Goal: Information Seeking & Learning: Learn about a topic

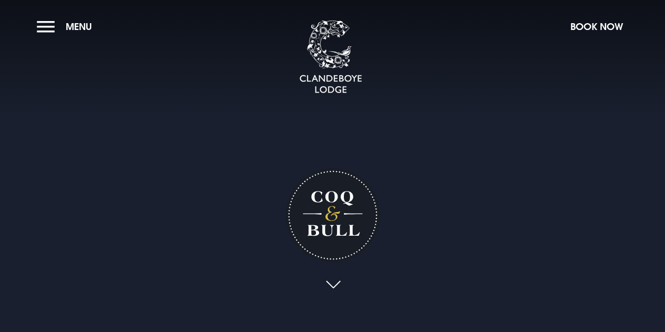
click at [338, 283] on link at bounding box center [333, 284] width 24 height 23
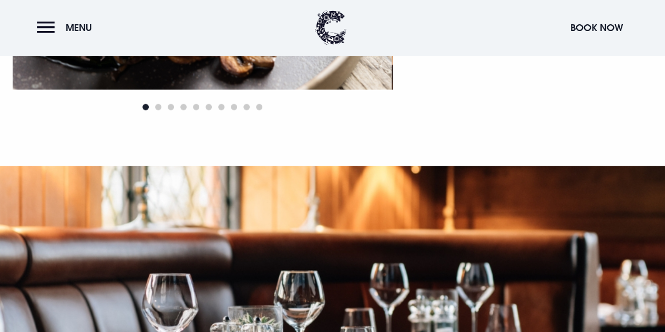
scroll to position [1149, 0]
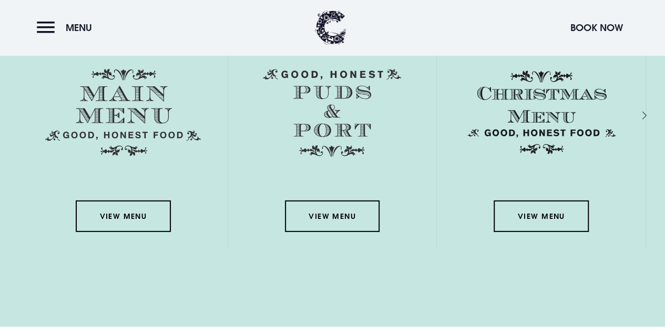
scroll to position [1502, 0]
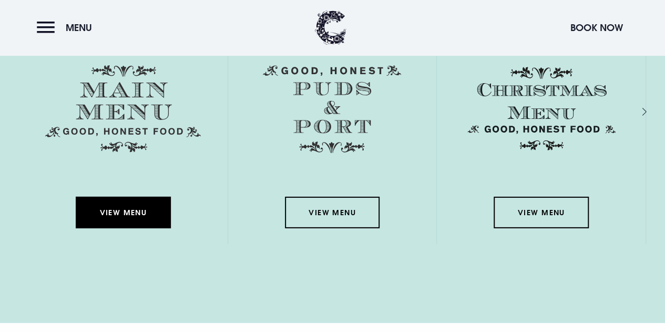
click at [118, 214] on link "View Menu" at bounding box center [123, 213] width 95 height 32
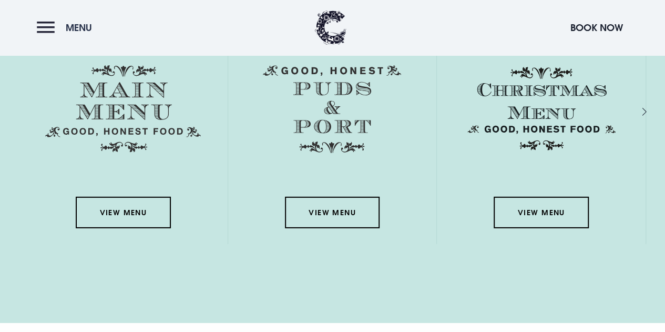
click at [49, 27] on button "Menu" at bounding box center [67, 27] width 60 height 23
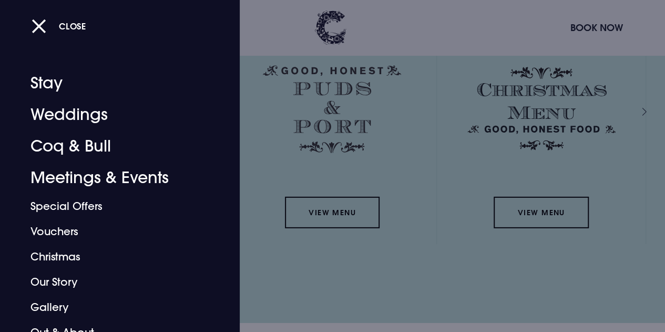
scroll to position [63, 0]
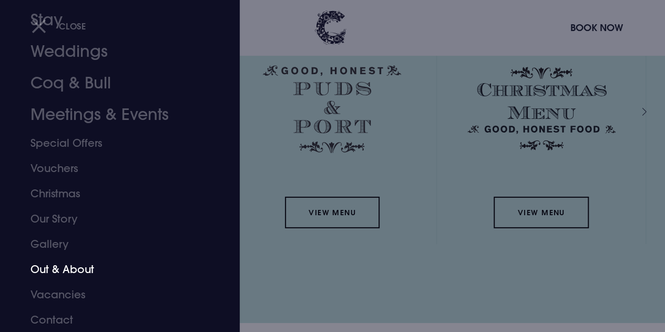
click at [79, 269] on link "Out & About" at bounding box center [112, 268] width 165 height 25
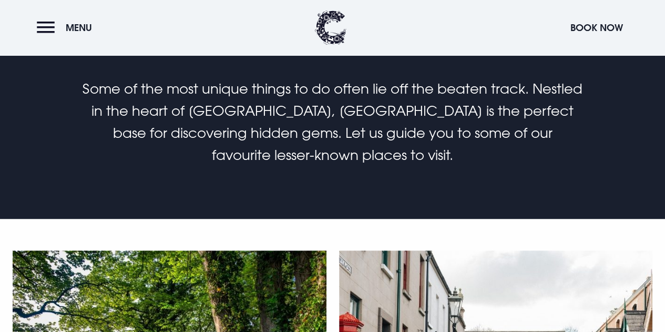
scroll to position [580, 0]
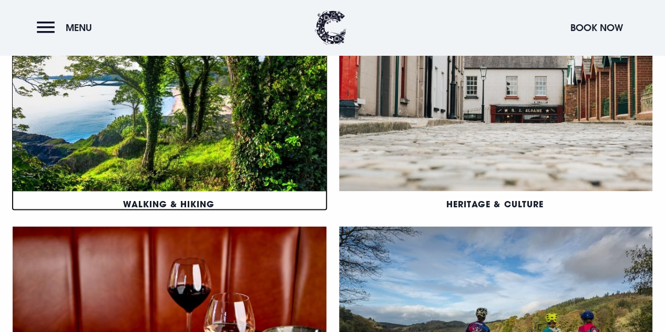
click at [123, 198] on link "Walking & Hiking" at bounding box center [168, 203] width 91 height 11
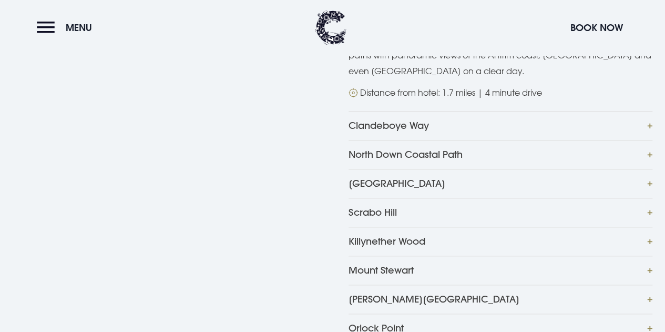
scroll to position [542, 0]
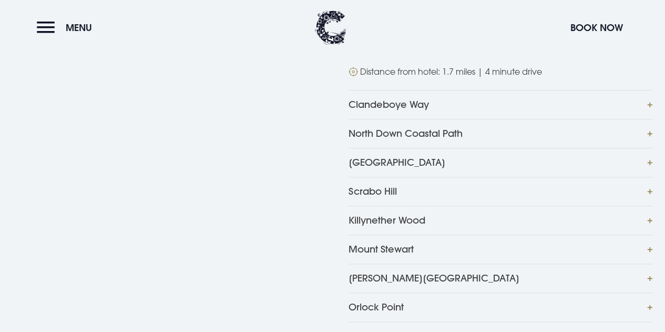
click at [650, 119] on button "Clandeboye Way" at bounding box center [500, 104] width 304 height 29
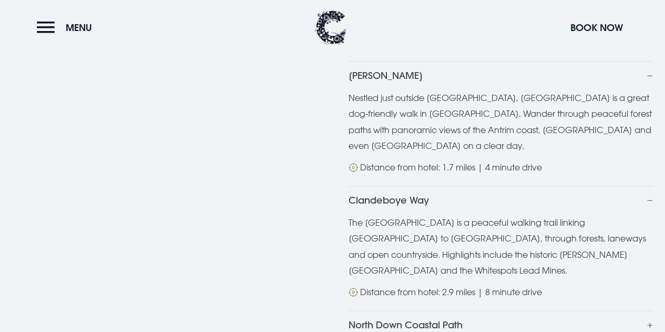
scroll to position [437, 0]
